Goal: Transaction & Acquisition: Purchase product/service

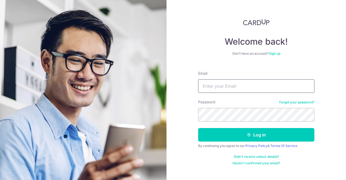
click at [222, 88] on input "Email" at bounding box center [256, 86] width 116 height 14
click at [0, 180] on com-1password-button at bounding box center [0, 180] width 0 height 0
type input "kyronong@gmail.com"
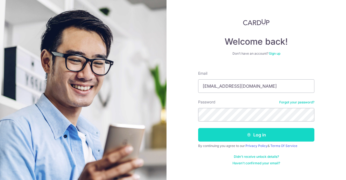
click at [240, 134] on button "Log in" at bounding box center [256, 135] width 116 height 14
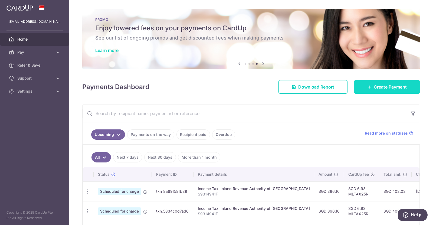
click at [374, 89] on span "Create Payment" at bounding box center [389, 87] width 33 height 6
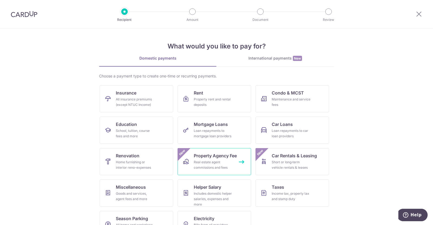
scroll to position [17, 0]
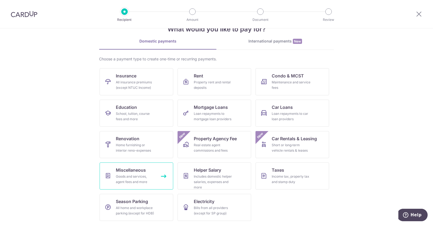
click at [135, 171] on span "Miscellaneous" at bounding box center [131, 170] width 30 height 6
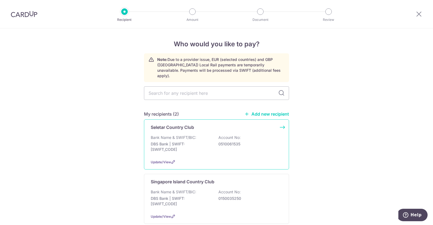
click at [201, 127] on div "Seletar Country Club Bank Name & SWIFT/BIC: DBS Bank | SWIFT: DBSSSGSGXXX Accou…" at bounding box center [216, 144] width 145 height 50
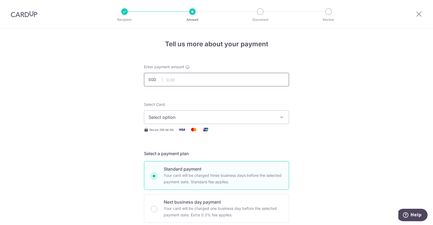
click at [216, 79] on input "text" at bounding box center [216, 80] width 145 height 14
type input "161.70"
click at [227, 119] on span "Select option" at bounding box center [211, 117] width 126 height 6
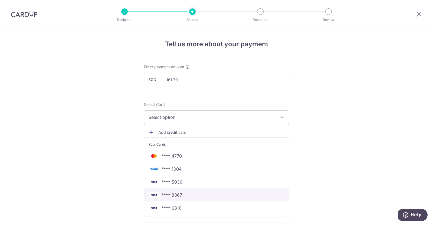
click at [184, 192] on span "**** 8367" at bounding box center [216, 194] width 136 height 6
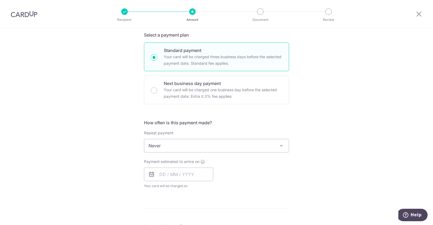
scroll to position [119, 0]
click at [185, 167] on input "text" at bounding box center [178, 174] width 69 height 14
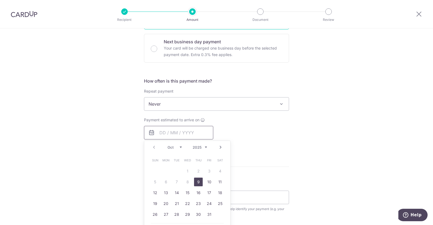
scroll to position [162, 0]
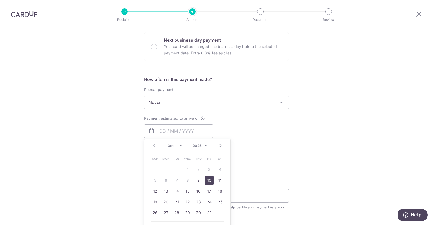
click at [207, 180] on link "10" at bounding box center [209, 180] width 9 height 9
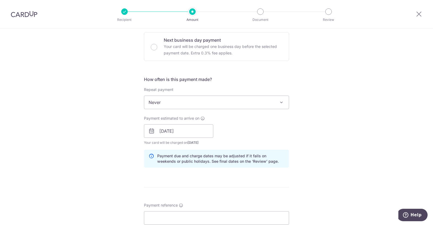
scroll to position [205, 0]
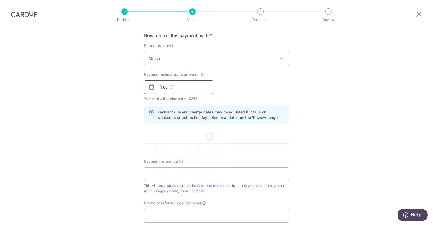
click at [198, 92] on input "10/10/2025" at bounding box center [178, 87] width 69 height 14
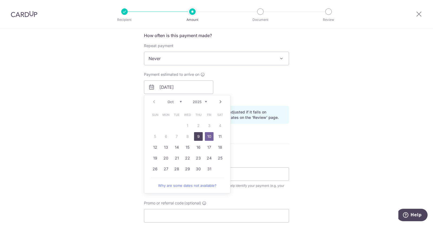
click at [194, 133] on link "9" at bounding box center [198, 136] width 9 height 9
type input "[DATE]"
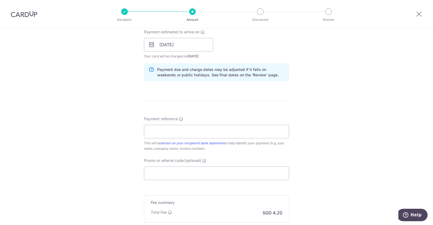
scroll to position [248, 0]
click at [176, 132] on input "Payment reference" at bounding box center [216, 131] width 145 height 14
type input "SO026"
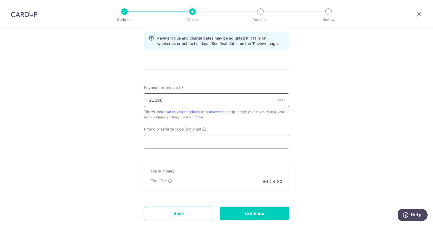
scroll to position [280, 0]
click at [193, 139] on input "Promo or referral code (optional)" at bounding box center [216, 141] width 145 height 14
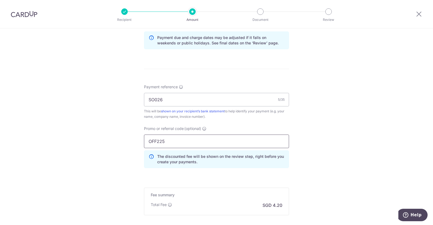
scroll to position [337, 0]
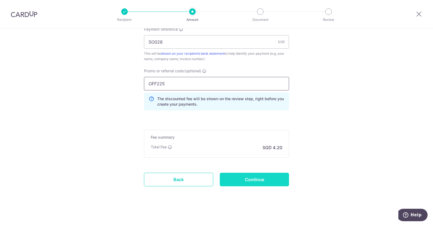
type input "OFF225"
click at [239, 175] on input "Continue" at bounding box center [254, 179] width 69 height 14
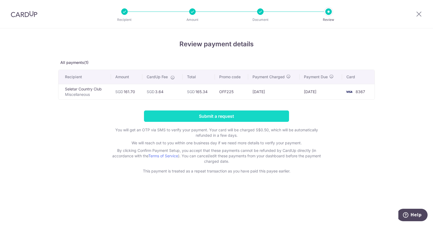
click at [243, 114] on input "Submit a request" at bounding box center [216, 115] width 145 height 11
